Goal: Information Seeking & Learning: Learn about a topic

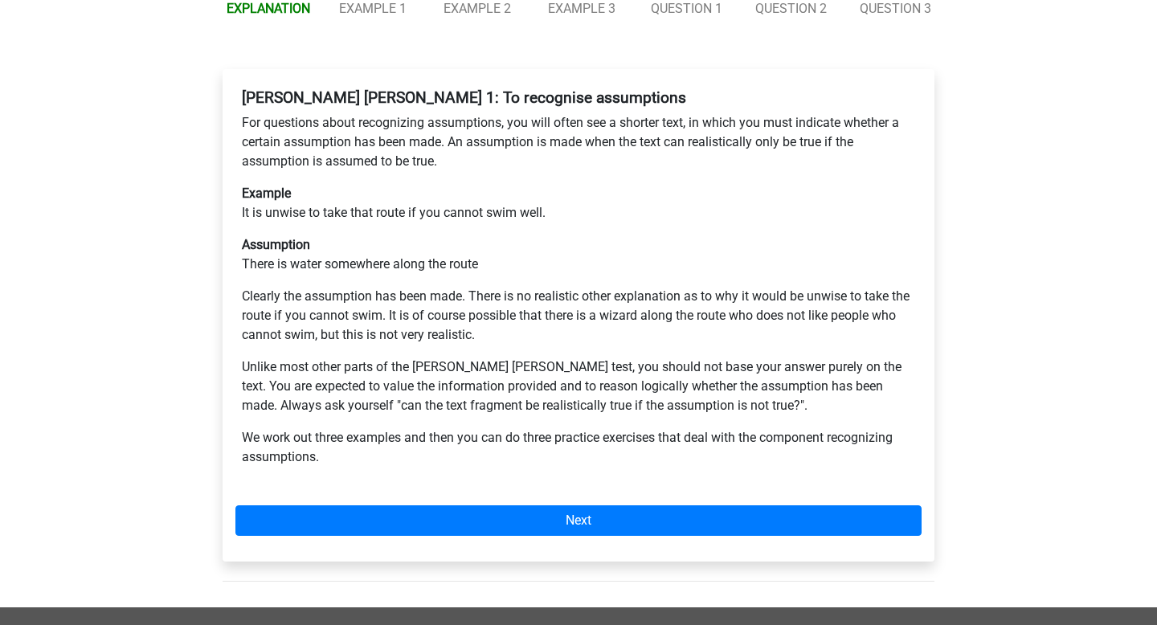
scroll to position [260, 0]
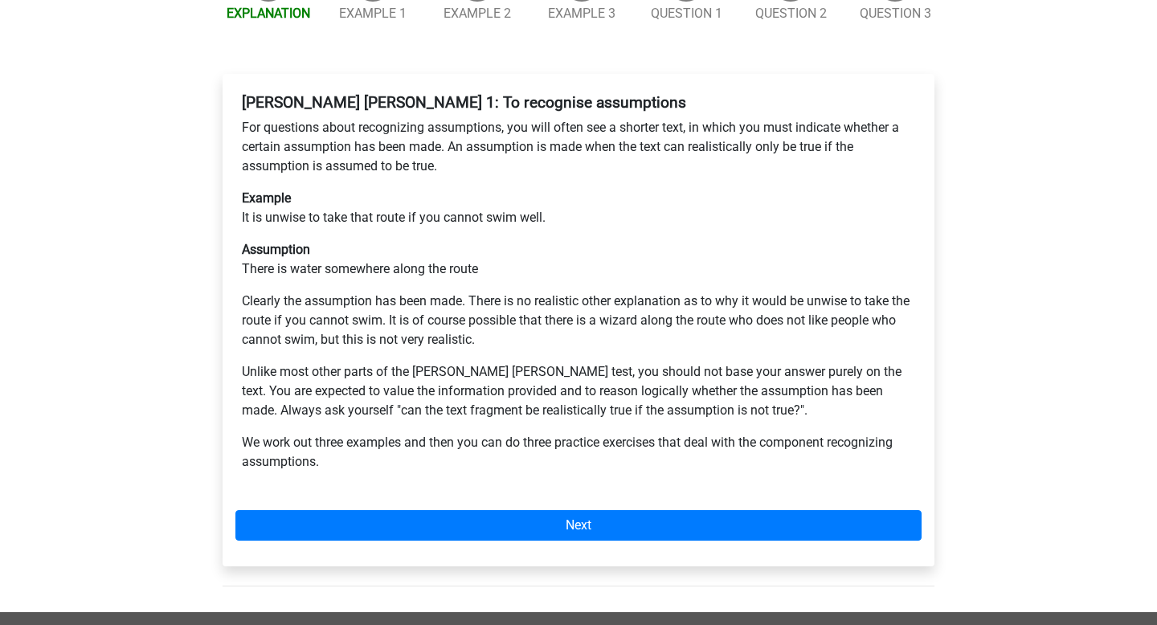
click at [543, 485] on div "[PERSON_NAME] [PERSON_NAME] 1: To recognise assumptions For questions about rec…" at bounding box center [579, 320] width 712 height 493
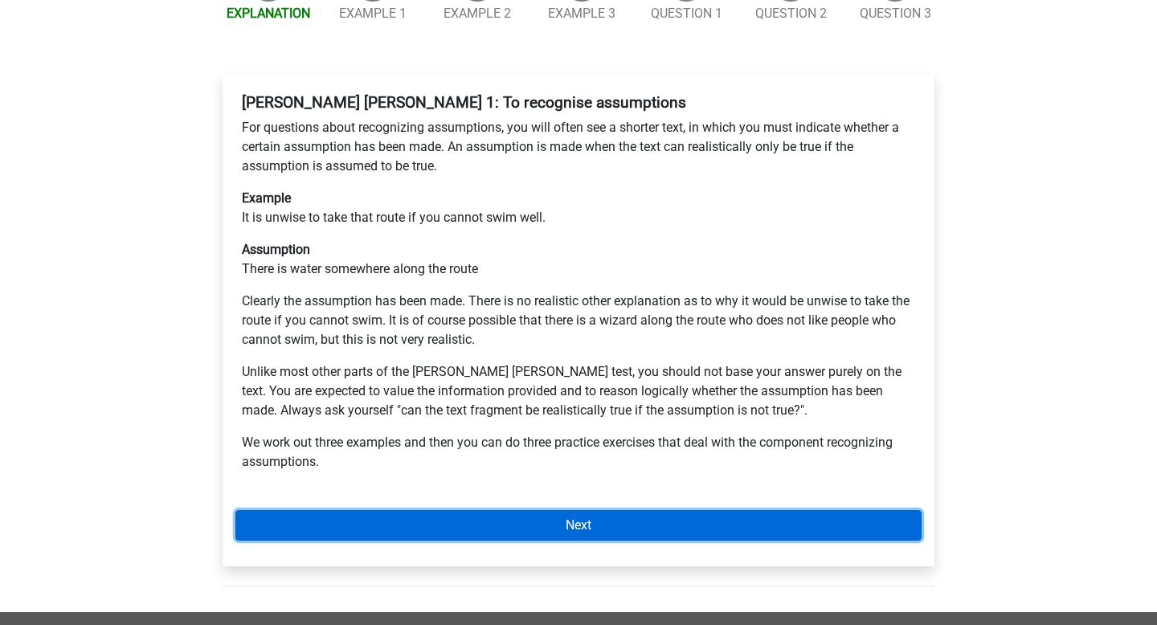
click at [543, 510] on link "Next" at bounding box center [578, 525] width 686 height 31
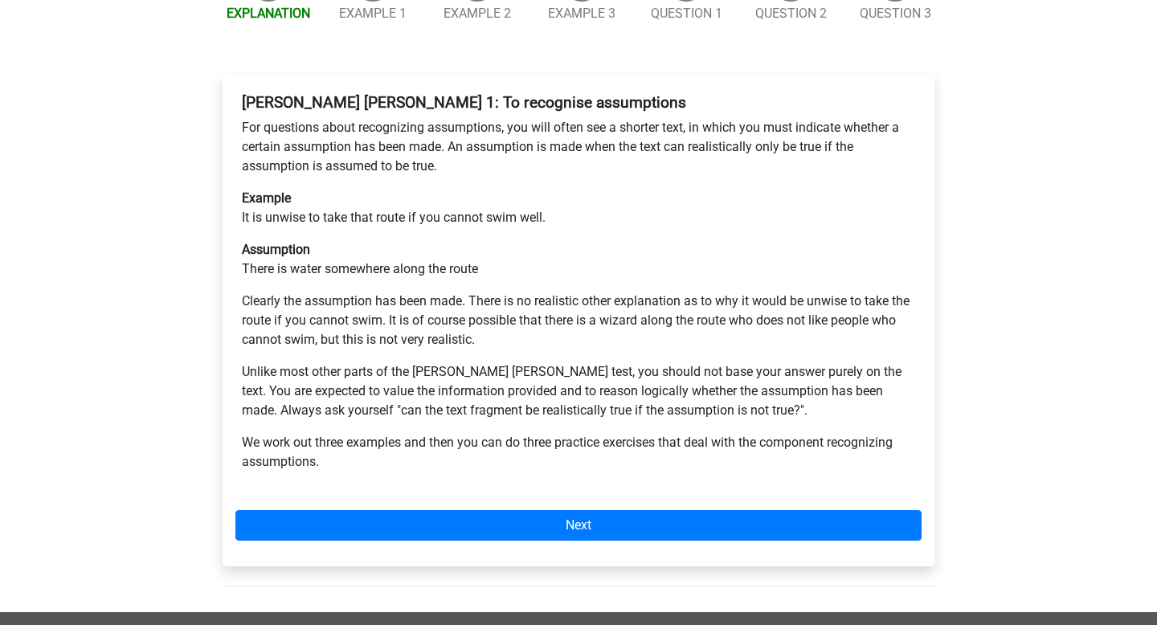
scroll to position [234, 0]
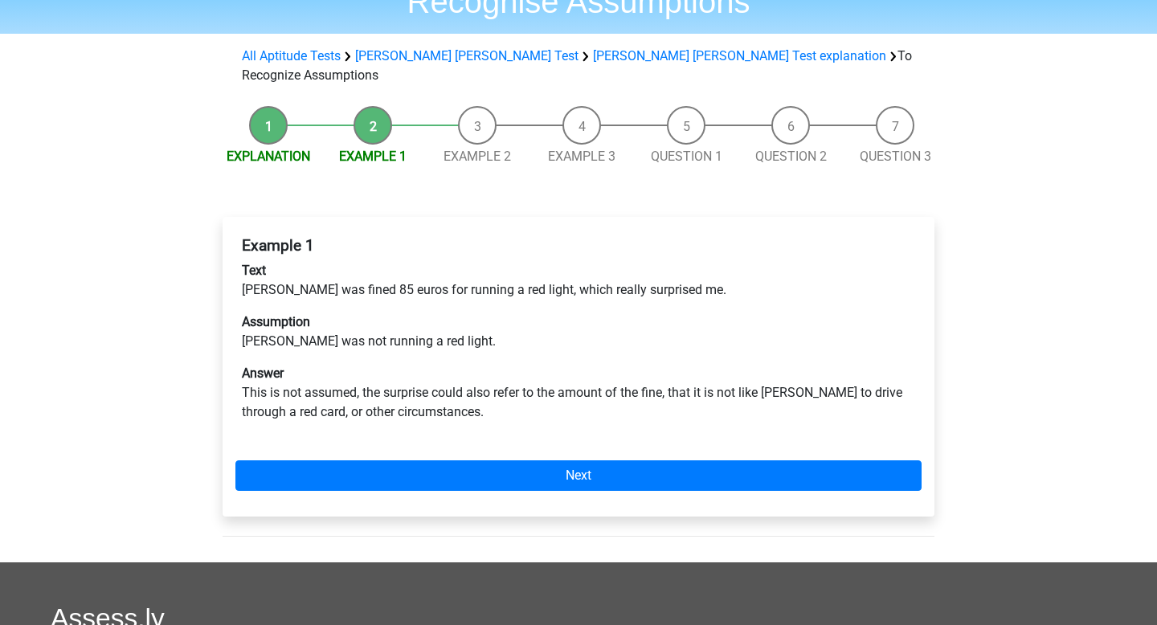
scroll to position [137, 0]
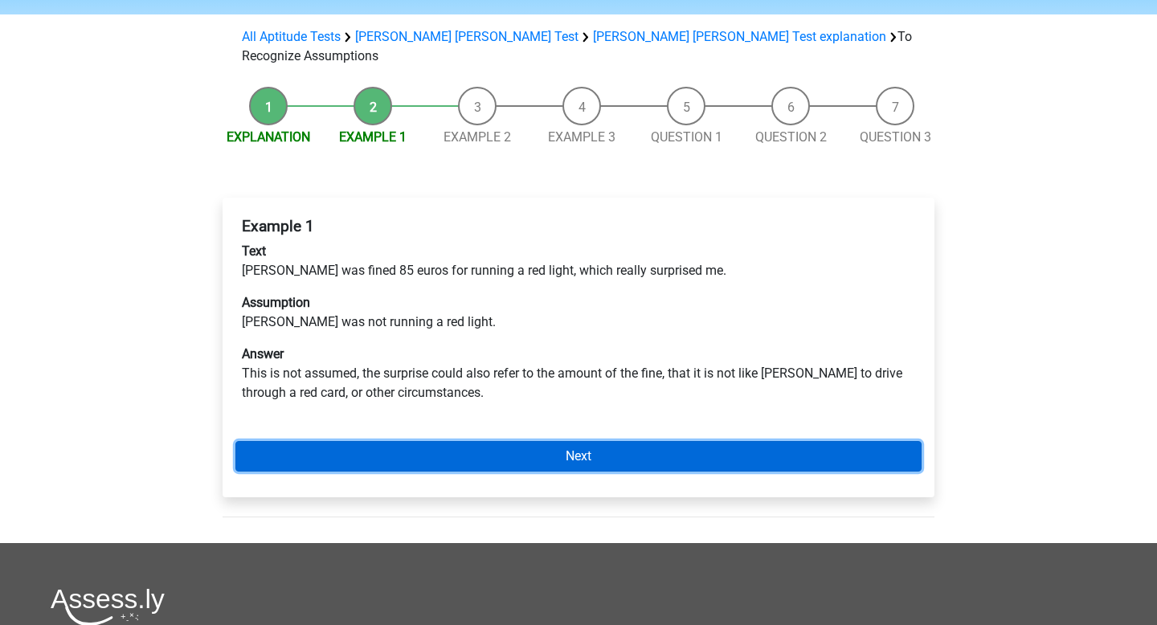
click at [582, 441] on link "Next" at bounding box center [578, 456] width 686 height 31
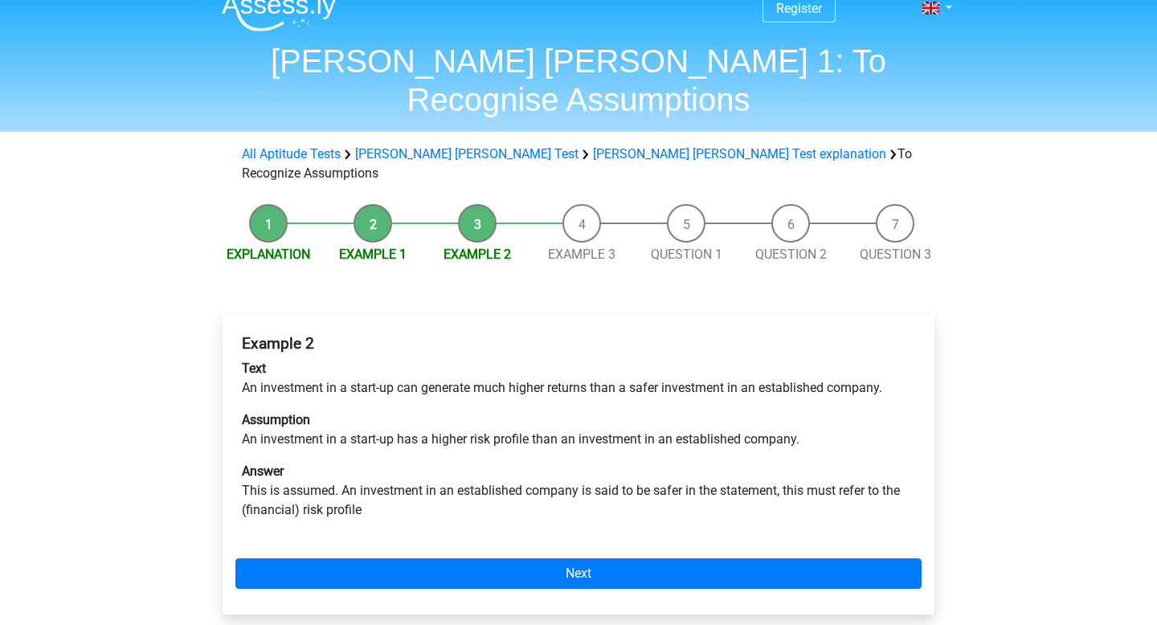
scroll to position [25, 0]
